Goal: Book appointment/travel/reservation

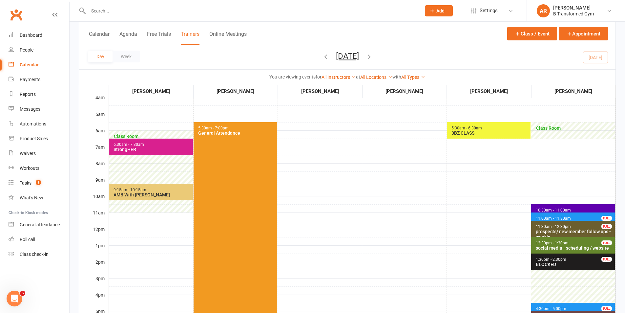
scroll to position [98, 0]
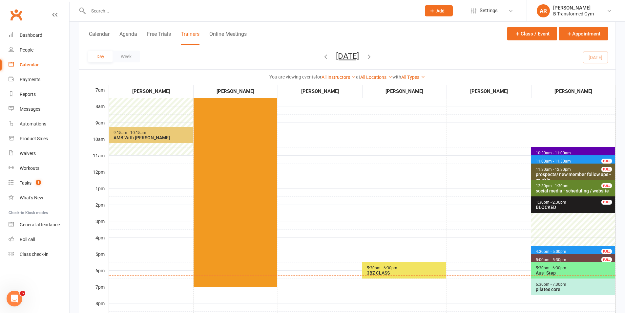
click at [408, 273] on div "3BZ CLASS" at bounding box center [405, 272] width 78 height 5
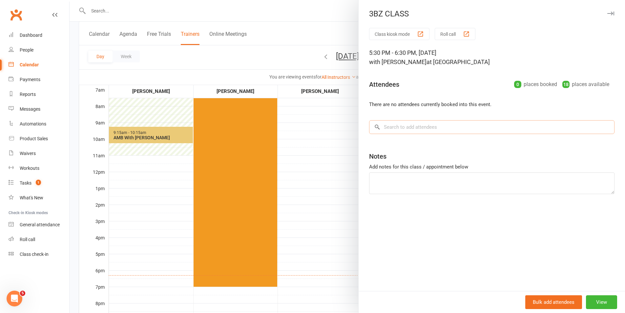
click at [401, 128] on input "search" at bounding box center [491, 127] width 245 height 14
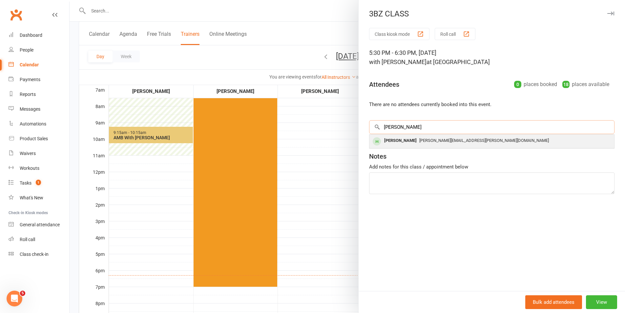
type input "[PERSON_NAME]"
click at [397, 140] on div "[PERSON_NAME]" at bounding box center [400, 141] width 38 height 10
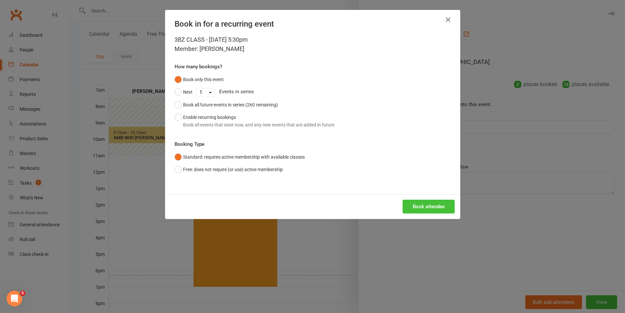
click at [417, 204] on button "Book attendee" at bounding box center [428, 206] width 52 height 14
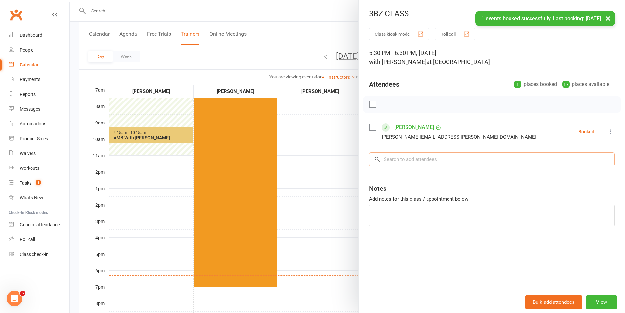
click at [400, 161] on input "search" at bounding box center [491, 159] width 245 height 14
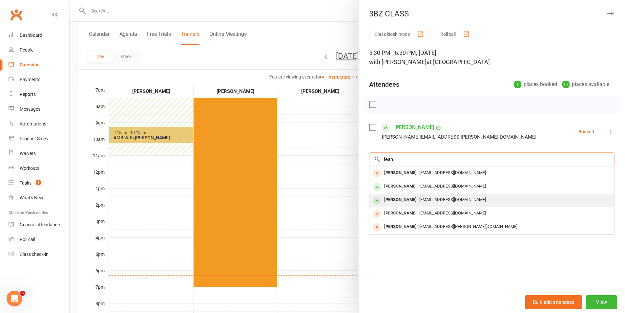
type input "lean"
click at [391, 200] on div "[PERSON_NAME]" at bounding box center [400, 200] width 38 height 10
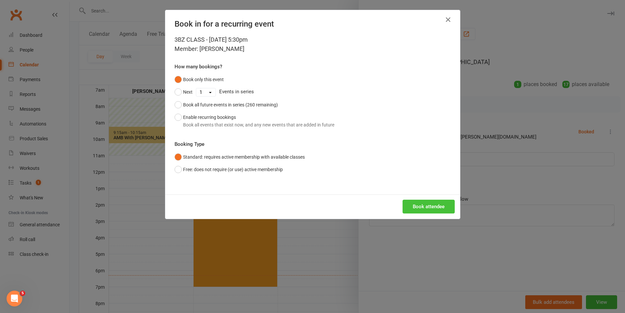
click at [419, 208] on button "Book attendee" at bounding box center [428, 206] width 52 height 14
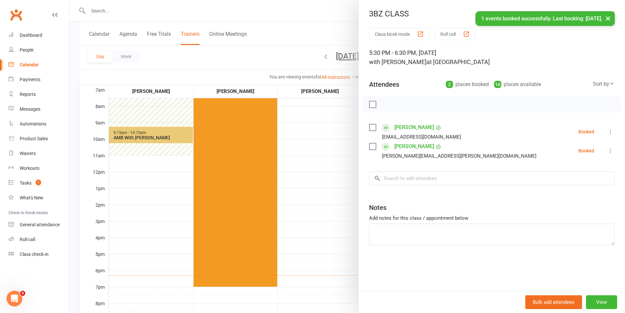
click at [408, 144] on link "[PERSON_NAME]" at bounding box center [414, 146] width 40 height 10
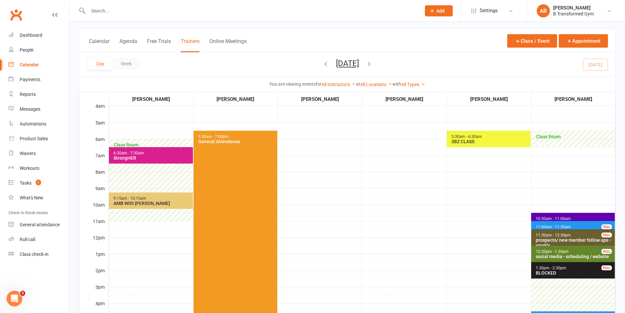
scroll to position [164, 0]
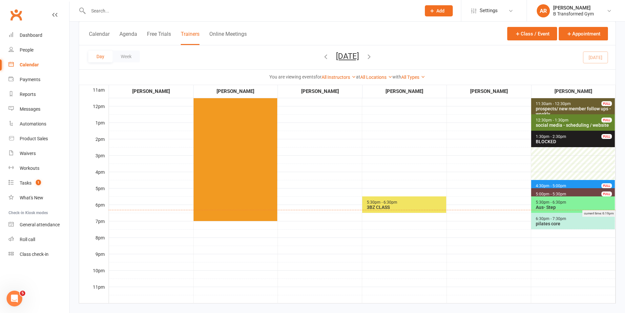
click at [403, 210] on div "current time: 6:19pm" at bounding box center [362, 213] width 507 height 7
click at [414, 201] on span "5:30pm - 6:30pm 3BZ CLASS" at bounding box center [404, 204] width 84 height 16
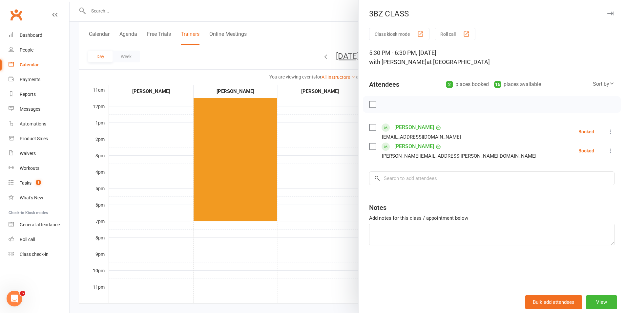
click at [366, 103] on div at bounding box center [492, 104] width 258 height 16
click at [369, 102] on label at bounding box center [372, 104] width 7 height 7
click at [383, 105] on icon "button" at bounding box center [386, 104] width 7 height 7
click at [308, 27] on div at bounding box center [347, 156] width 555 height 313
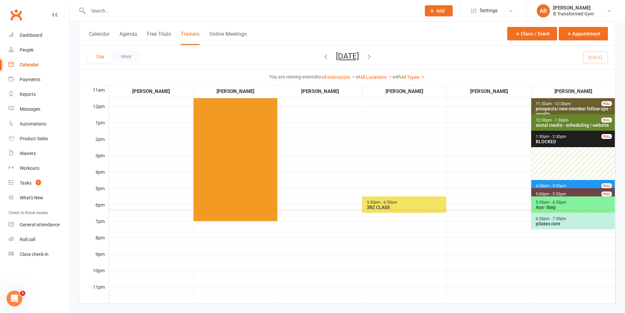
click at [257, 142] on span "5:30am - 7:00pm General Attendance" at bounding box center [236, 109] width 84 height 221
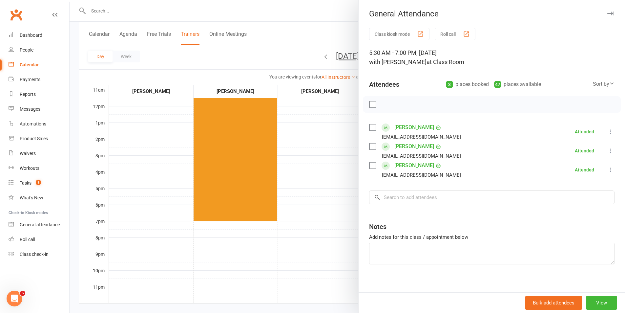
click at [299, 25] on div at bounding box center [347, 156] width 555 height 313
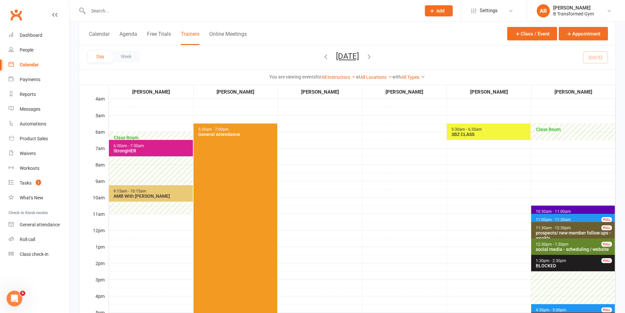
scroll to position [33, 0]
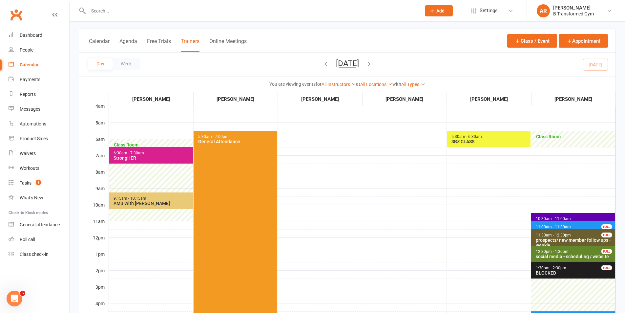
click at [498, 139] on div "3BZ CLASS" at bounding box center [490, 141] width 78 height 5
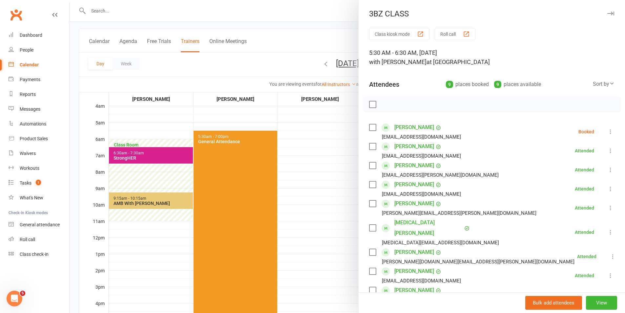
click at [211, 3] on div at bounding box center [347, 156] width 555 height 313
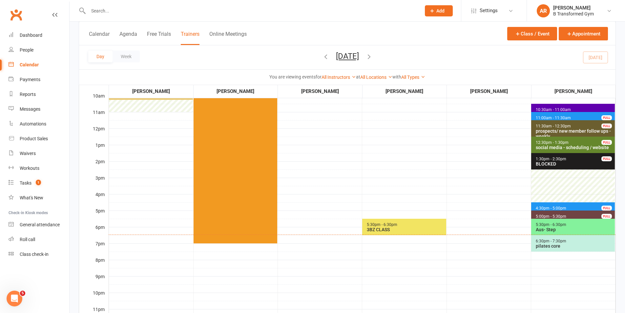
scroll to position [98, 0]
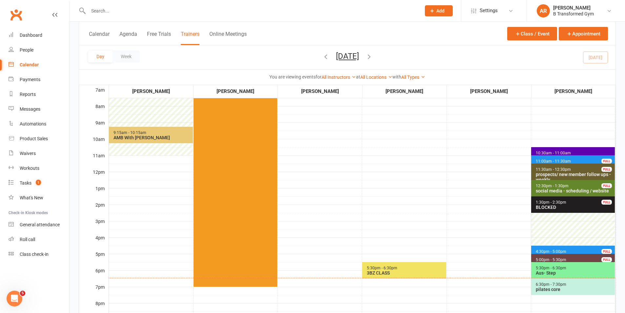
click at [359, 56] on button "[DATE]" at bounding box center [347, 55] width 23 height 9
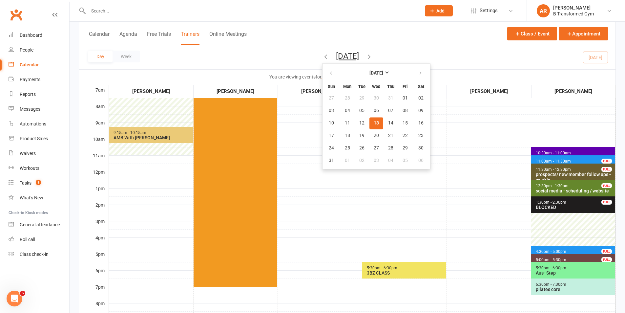
click at [479, 184] on td "5:30am - 6:30am 3BZ CLASS" at bounding box center [488, 204] width 84 height 328
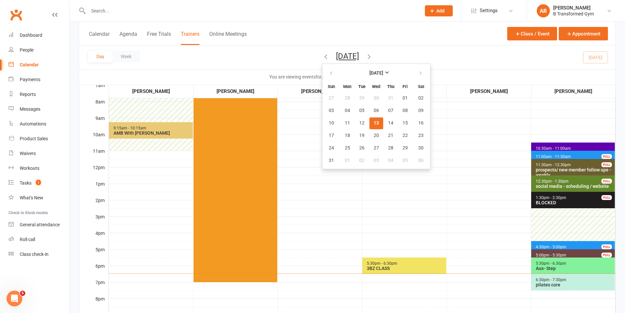
scroll to position [131, 0]
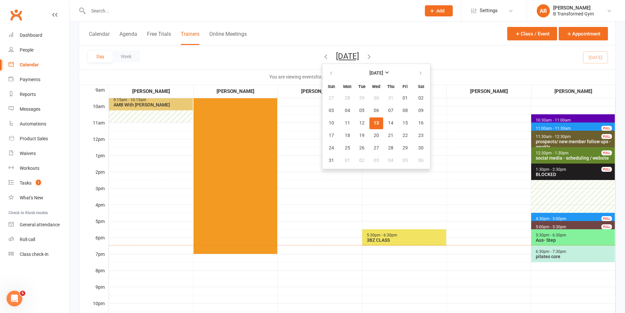
click at [560, 236] on span "5:30pm - 6:30pm" at bounding box center [550, 235] width 31 height 5
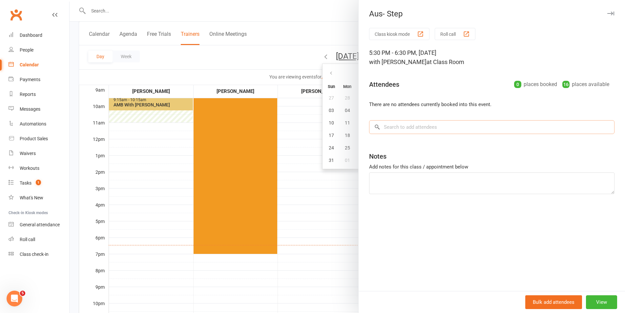
click at [439, 131] on input "search" at bounding box center [491, 127] width 245 height 14
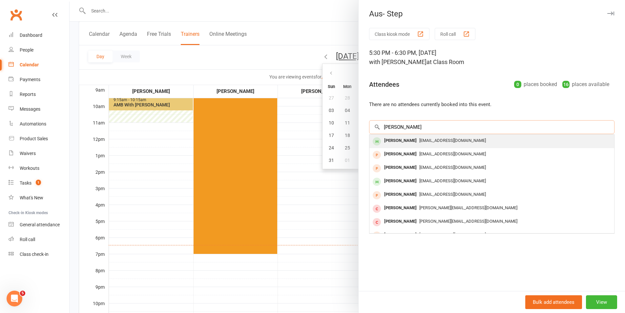
type input "[PERSON_NAME]"
click at [415, 143] on div "[PERSON_NAME]" at bounding box center [400, 141] width 38 height 10
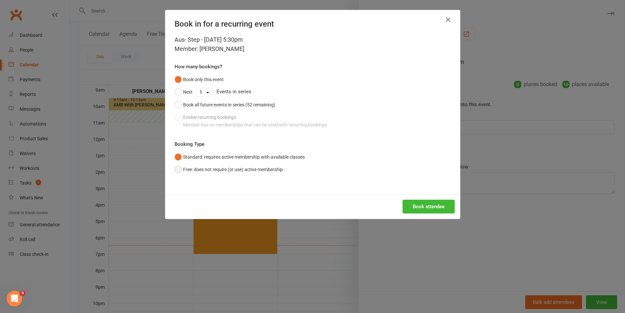
click at [280, 170] on button "Free: does not require (or use) active membership" at bounding box center [228, 169] width 108 height 12
click at [282, 153] on button "Standard: requires active membership with available classes" at bounding box center [239, 157] width 130 height 12
click at [410, 204] on button "Book attendee" at bounding box center [428, 206] width 52 height 14
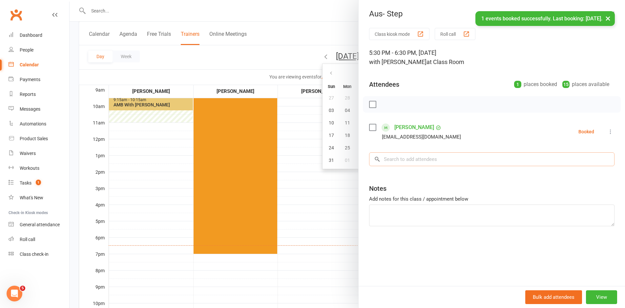
drag, startPoint x: 455, startPoint y: 158, endPoint x: 462, endPoint y: 171, distance: 14.7
click at [455, 159] on input "search" at bounding box center [491, 159] width 245 height 14
type input "[PERSON_NAME]"
click at [461, 172] on div "[PERSON_NAME][EMAIL_ADDRESS][DOMAIN_NAME]" at bounding box center [491, 173] width 239 height 10
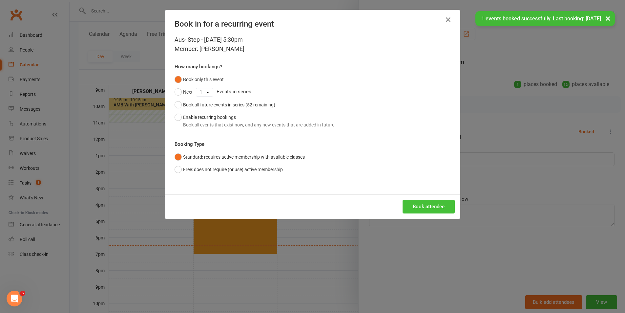
drag, startPoint x: 417, startPoint y: 202, endPoint x: 422, endPoint y: 202, distance: 5.2
click at [418, 202] on button "Book attendee" at bounding box center [428, 206] width 52 height 14
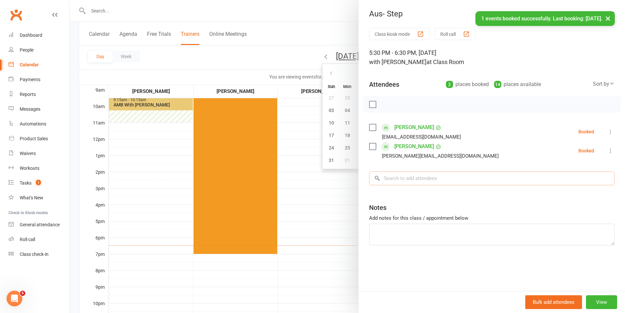
click at [455, 181] on input "search" at bounding box center [491, 178] width 245 height 14
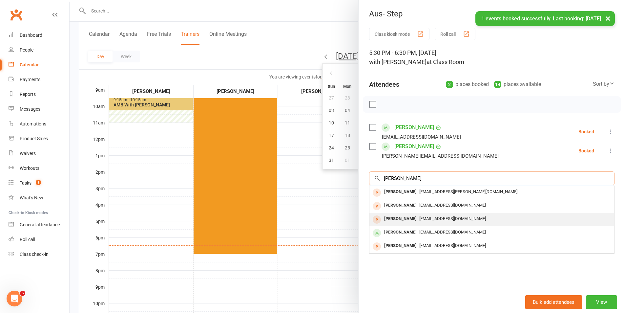
type input "[PERSON_NAME]"
click at [432, 218] on span "[EMAIL_ADDRESS][DOMAIN_NAME]" at bounding box center [452, 218] width 67 height 5
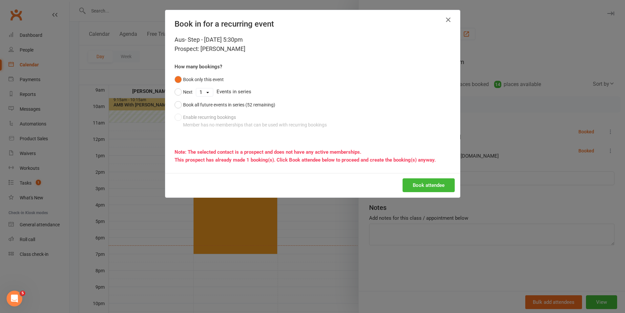
drag, startPoint x: 442, startPoint y: 15, endPoint x: 443, endPoint y: 18, distance: 3.7
click at [442, 14] on div "Book in for a recurring event" at bounding box center [312, 22] width 295 height 25
click at [447, 19] on icon "button" at bounding box center [448, 20] width 8 height 8
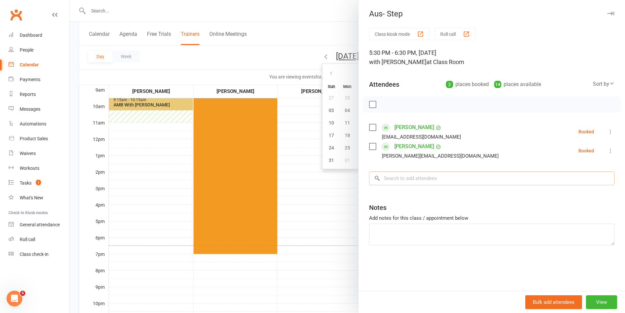
click at [434, 181] on input "search" at bounding box center [491, 178] width 245 height 14
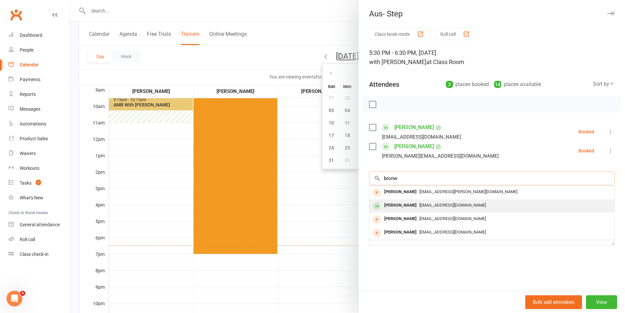
type input "bronw"
click at [428, 207] on span "[EMAIL_ADDRESS][DOMAIN_NAME]" at bounding box center [452, 204] width 67 height 5
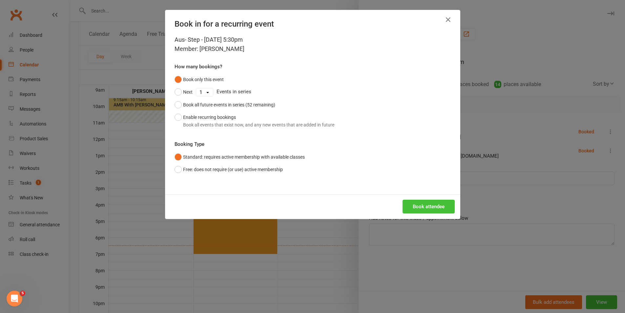
click at [419, 206] on button "Book attendee" at bounding box center [428, 206] width 52 height 14
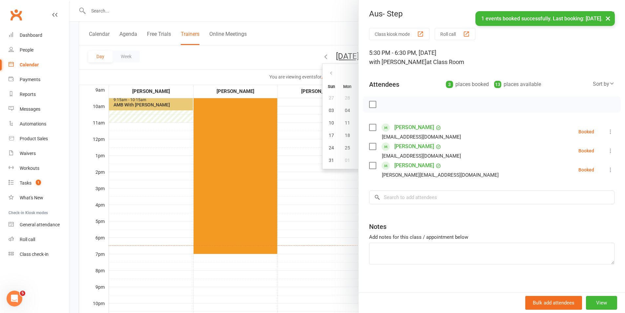
click at [372, 104] on label at bounding box center [372, 104] width 7 height 7
click at [383, 106] on icon "button" at bounding box center [386, 104] width 7 height 7
click at [308, 203] on div at bounding box center [347, 156] width 555 height 313
